Goal: Find specific page/section: Find specific page/section

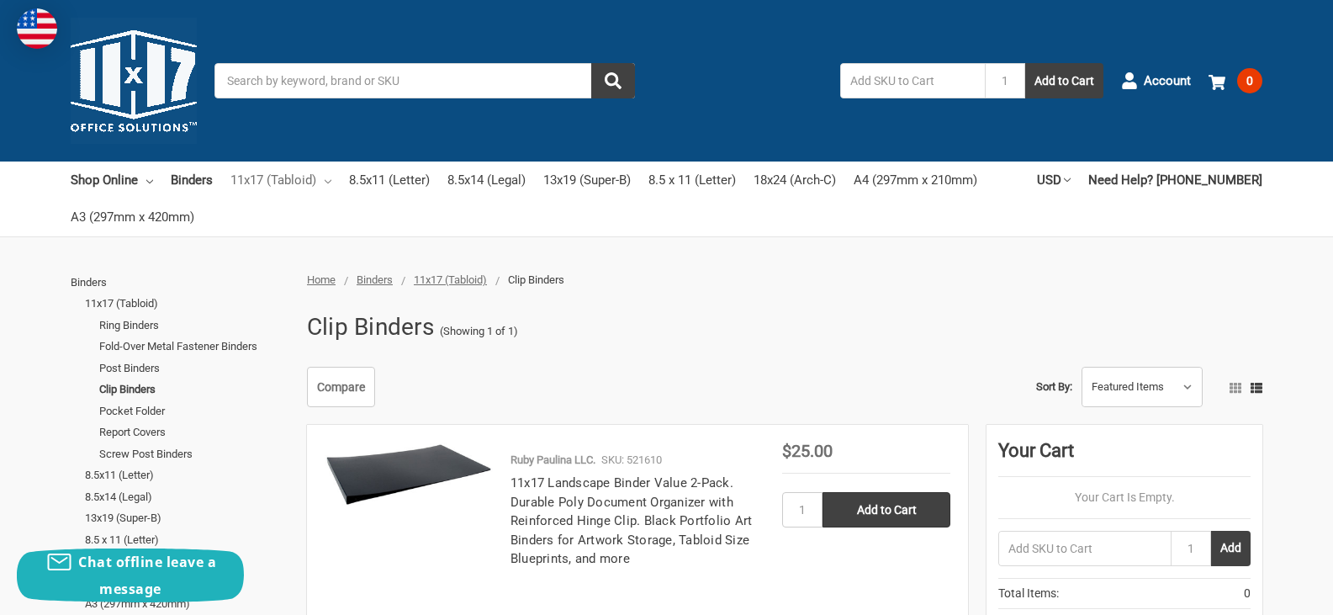
click at [330, 180] on icon at bounding box center [328, 181] width 7 height 7
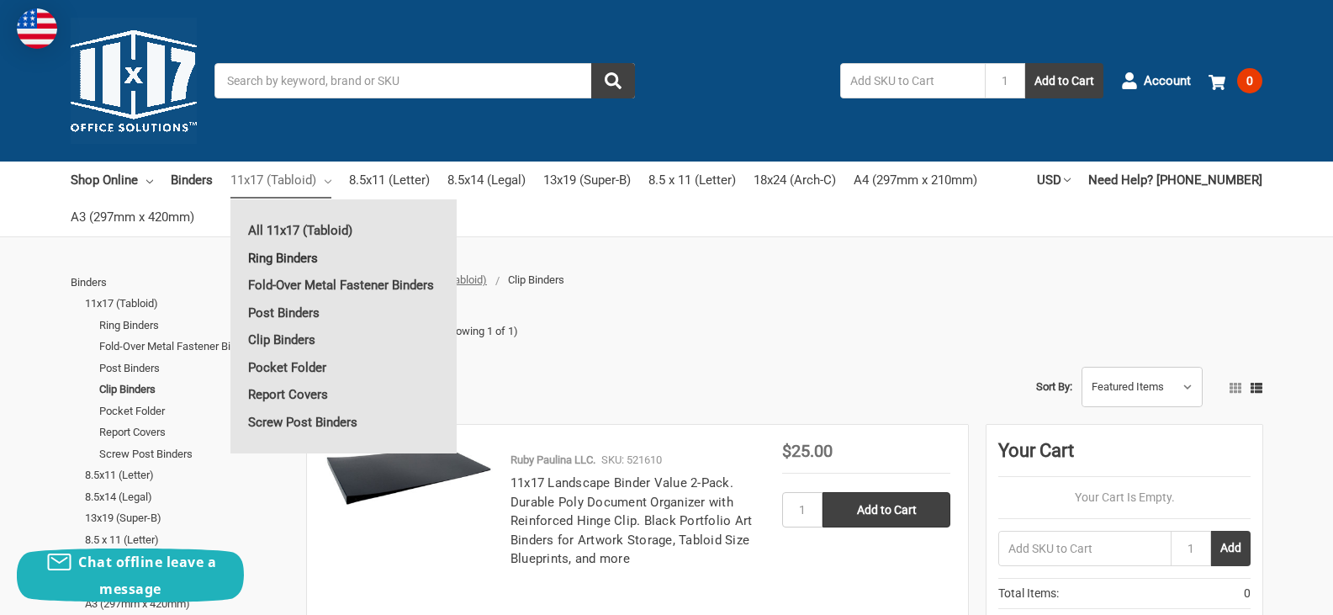
click at [293, 255] on link "Ring Binders" at bounding box center [343, 258] width 226 height 27
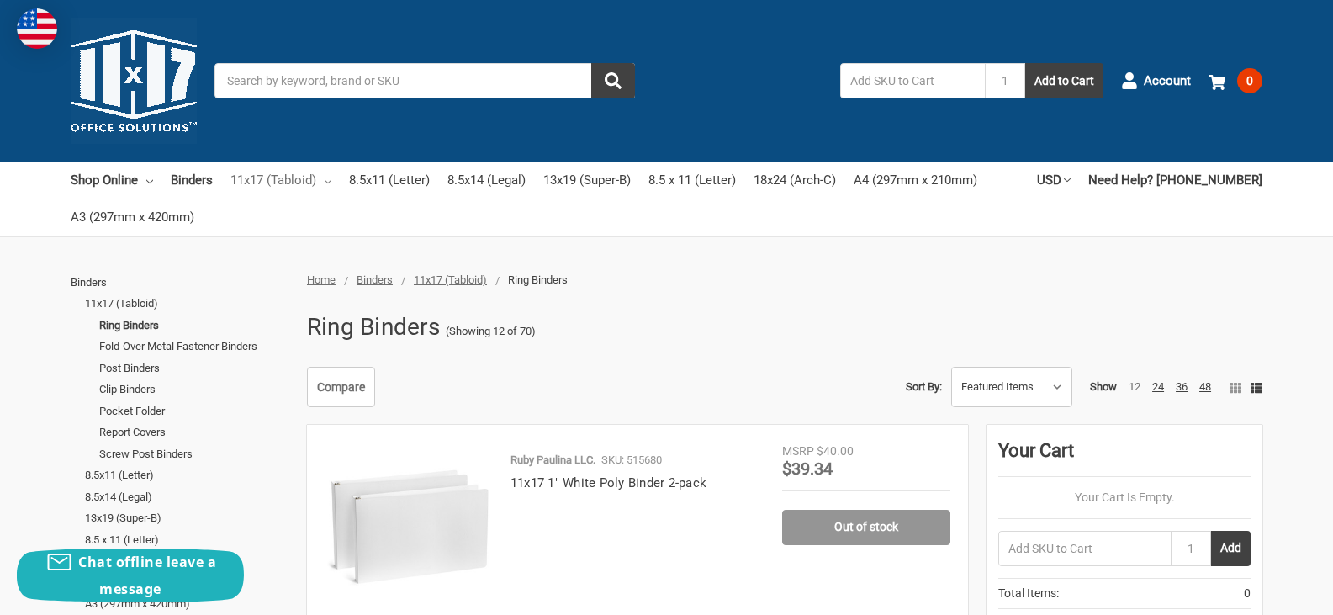
click at [326, 178] on icon at bounding box center [328, 181] width 7 height 7
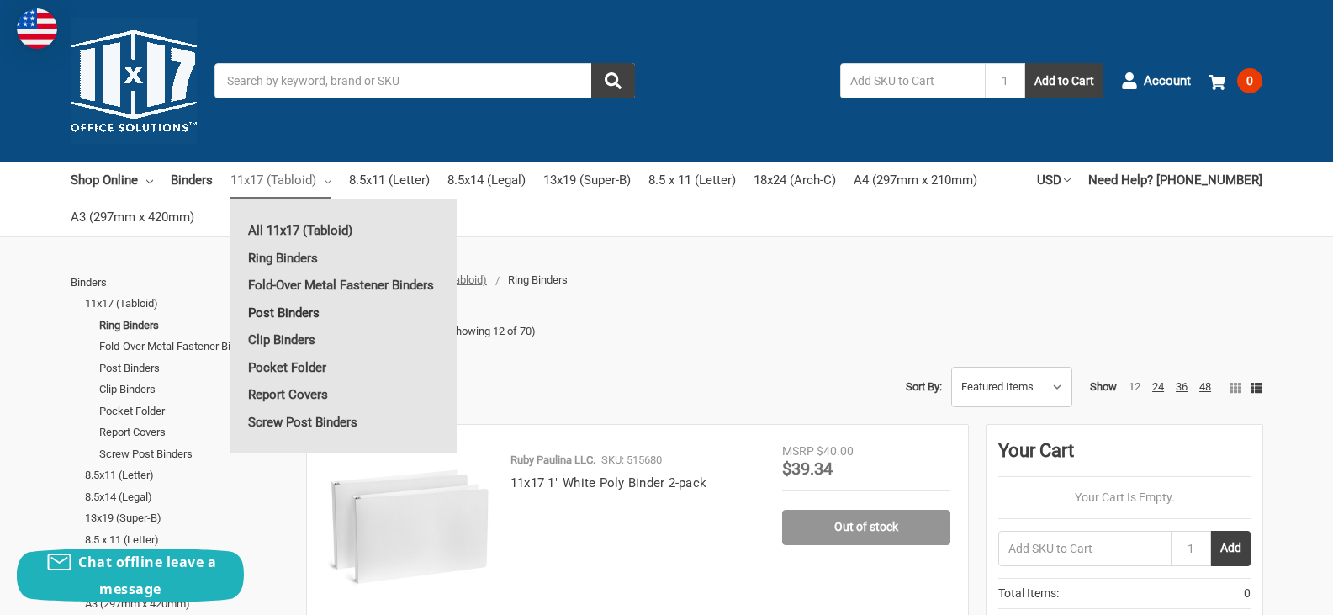
click at [286, 311] on link "Post Binders" at bounding box center [343, 312] width 226 height 27
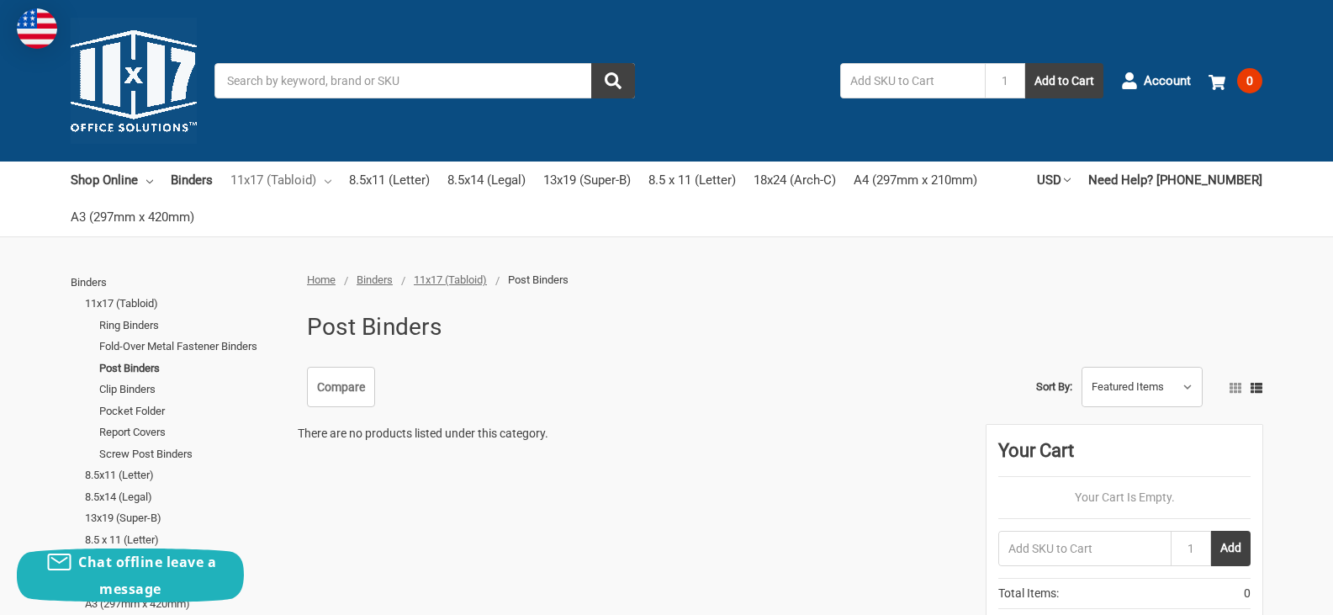
click at [326, 177] on link "11x17 (Tabloid)" at bounding box center [280, 179] width 101 height 37
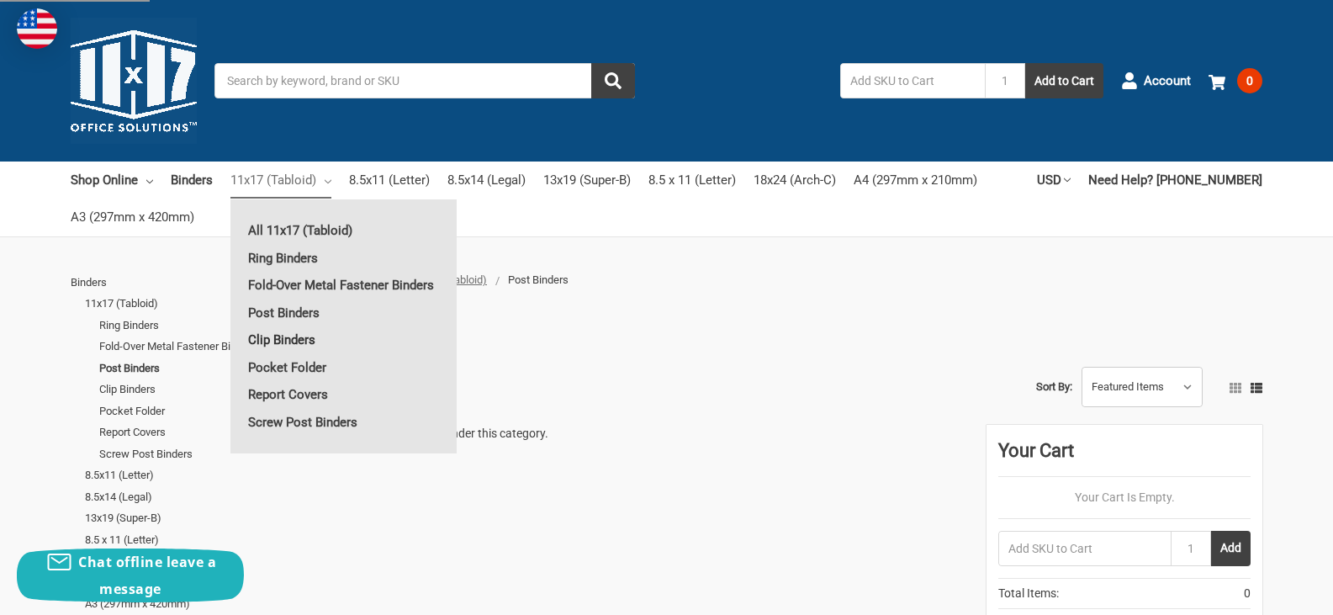
click at [272, 337] on link "Clip Binders" at bounding box center [343, 339] width 226 height 27
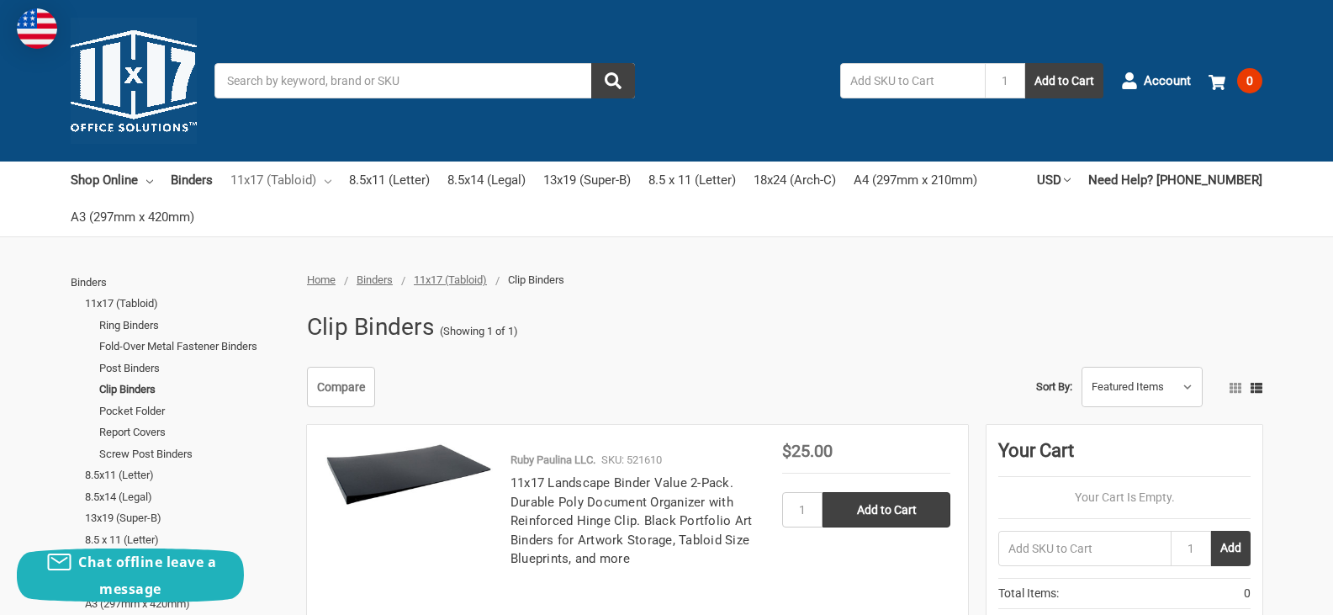
click at [325, 177] on link "11x17 (Tabloid)" at bounding box center [280, 179] width 101 height 37
